Goal: Information Seeking & Learning: Find specific page/section

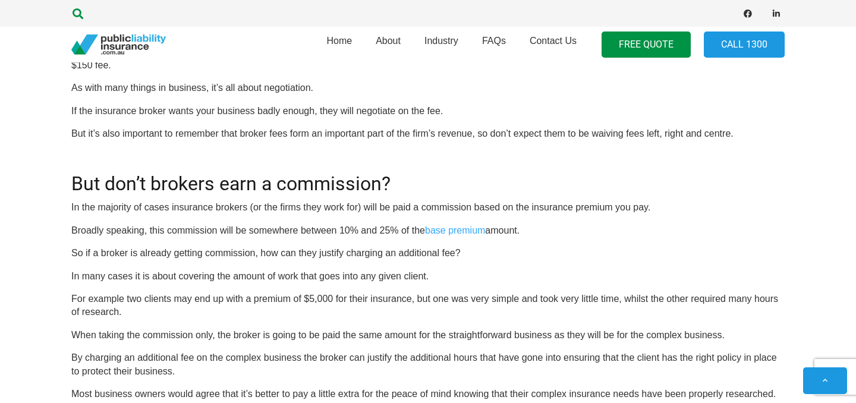
click at [82, 15] on icon "Search" at bounding box center [77, 13] width 11 height 11
type input "Bankstown Insurance Brokers"
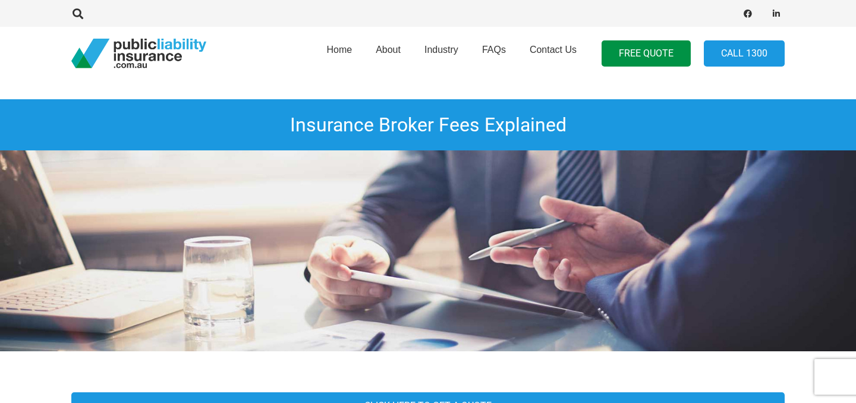
click at [320, 6] on div at bounding box center [239, 13] width 336 height 37
click at [311, 14] on div at bounding box center [239, 13] width 336 height 37
click at [75, 14] on icon "Search" at bounding box center [77, 13] width 11 height 11
type input "Bankstown Insurance Brokers"
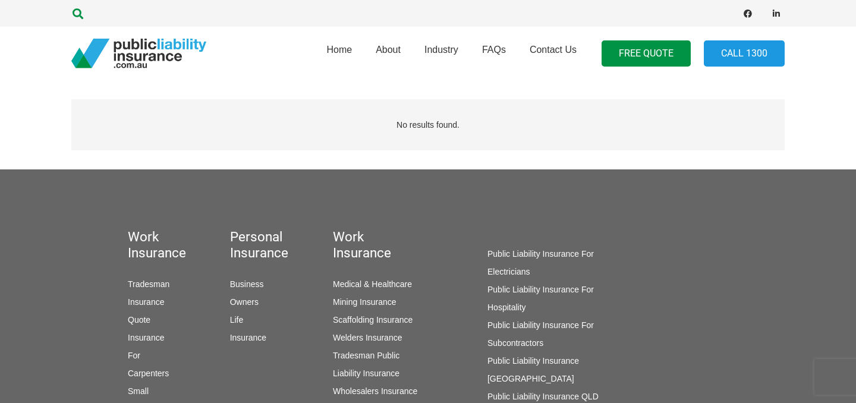
click at [77, 14] on icon "Search" at bounding box center [77, 13] width 11 height 11
click at [147, 11] on input "Bankstown Insurance Brokers" at bounding box center [125, 13] width 119 height 37
click at [174, 18] on button "Close" at bounding box center [173, 13] width 21 height 21
click at [79, 10] on icon "Search" at bounding box center [77, 13] width 11 height 11
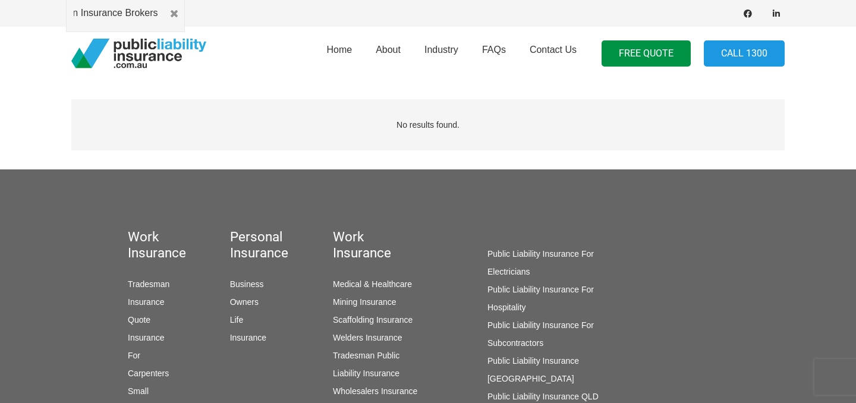
click at [159, 15] on input "Bankstown Insurance Brokers" at bounding box center [125, 13] width 119 height 37
type input "[GEOGRAPHIC_DATA]"
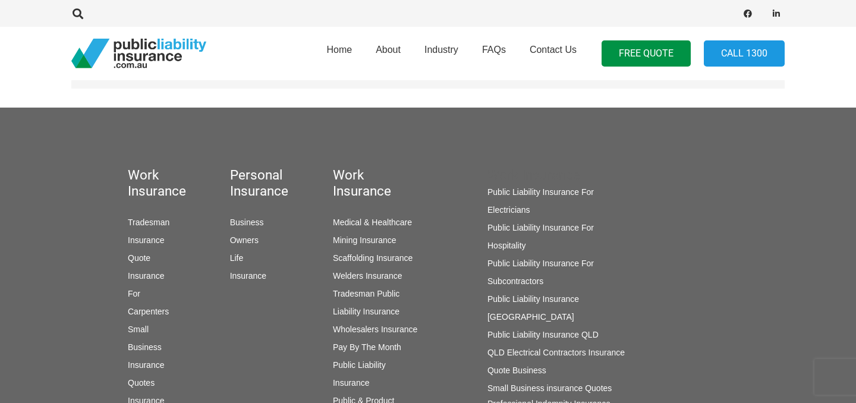
scroll to position [64, 0]
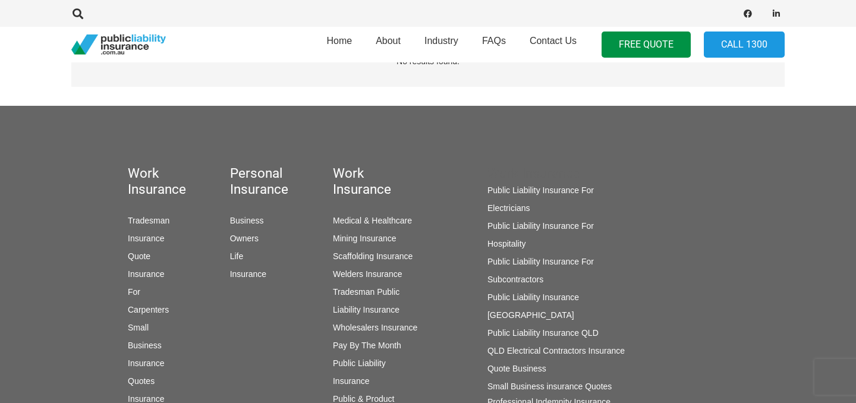
click at [143, 239] on link "Tradesman Insurance Quote" at bounding box center [149, 238] width 42 height 45
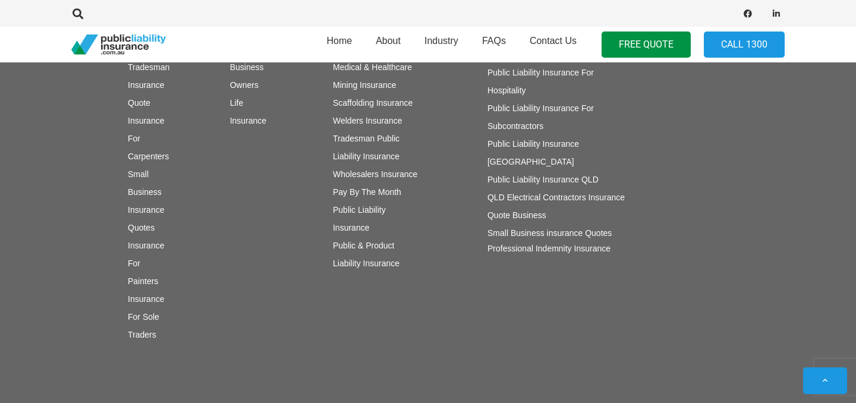
scroll to position [1136, 0]
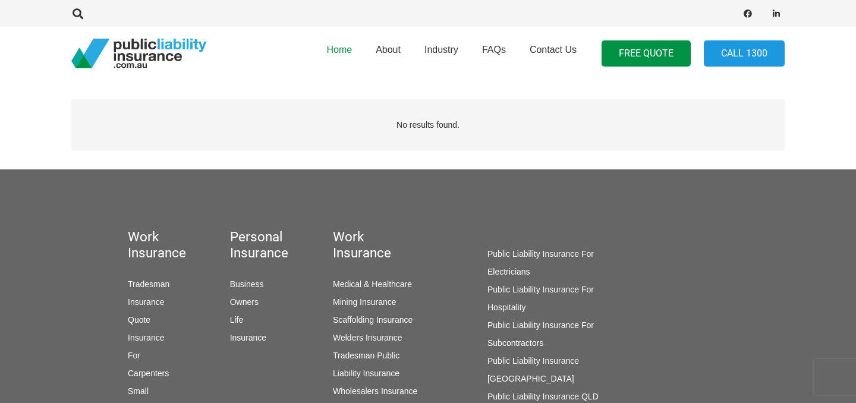
click at [348, 53] on span "Home" at bounding box center [339, 50] width 26 height 10
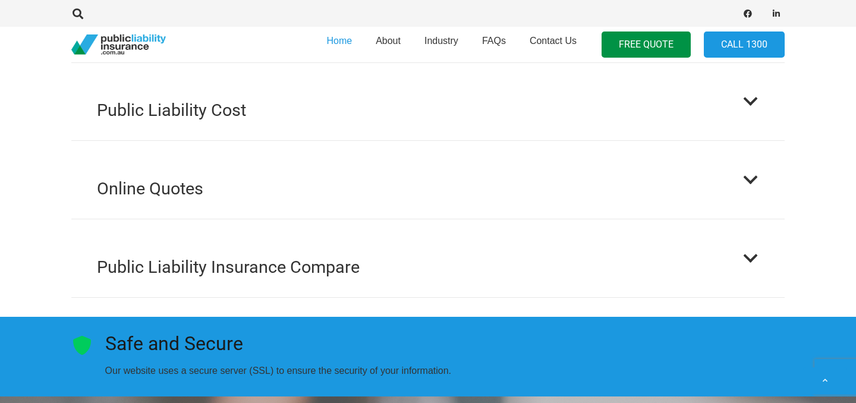
scroll to position [1485, 0]
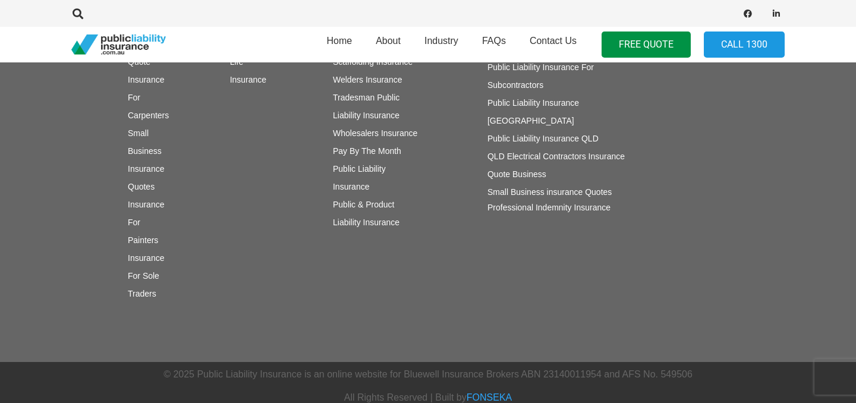
scroll to position [258, 0]
